Goal: Task Accomplishment & Management: Use online tool/utility

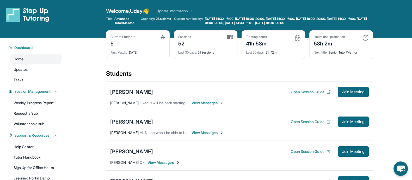
click at [162, 163] on span "View Messages" at bounding box center [164, 162] width 33 height 5
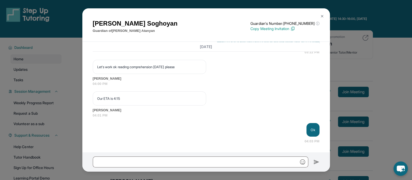
scroll to position [4281, 0]
click at [323, 16] on img at bounding box center [322, 16] width 4 height 4
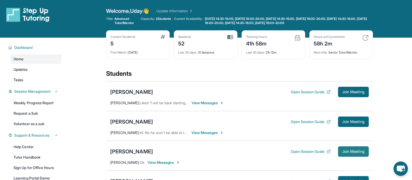
click at [348, 151] on span "Join Meeting" at bounding box center [353, 151] width 22 height 3
click at [346, 148] on button "Join Meeting" at bounding box center [353, 151] width 31 height 10
